Goal: Task Accomplishment & Management: Use online tool/utility

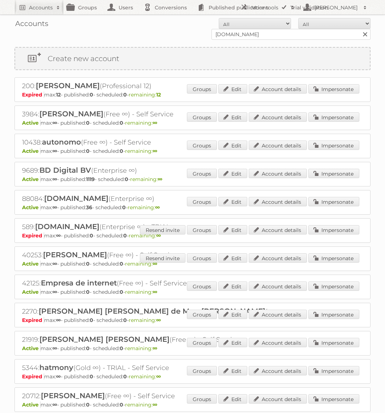
click at [248, 36] on input "bol.com" at bounding box center [291, 34] width 159 height 11
type input "KARWEI"
click at [360, 29] on input "Search" at bounding box center [365, 34] width 11 height 11
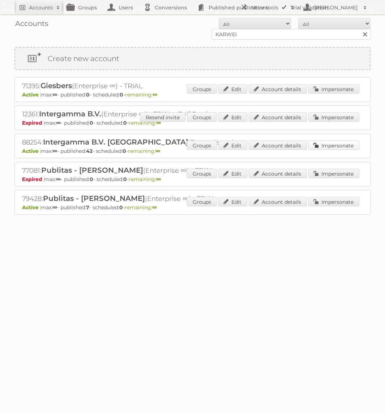
click at [341, 146] on link "Impersonate" at bounding box center [334, 145] width 51 height 9
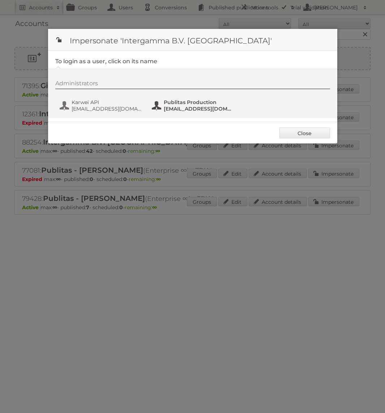
click at [197, 102] on span "Publitas Production" at bounding box center [199, 102] width 70 height 7
